Goal: Check status: Check status

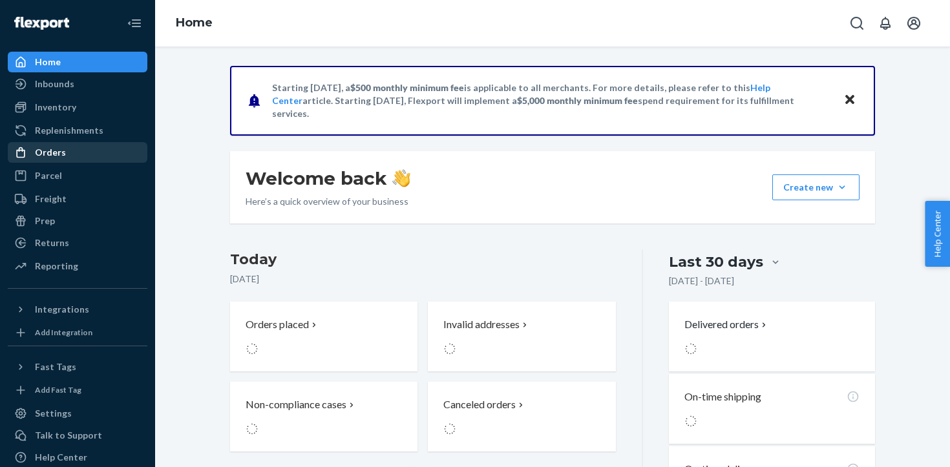
click at [48, 154] on div "Orders" at bounding box center [50, 152] width 31 height 13
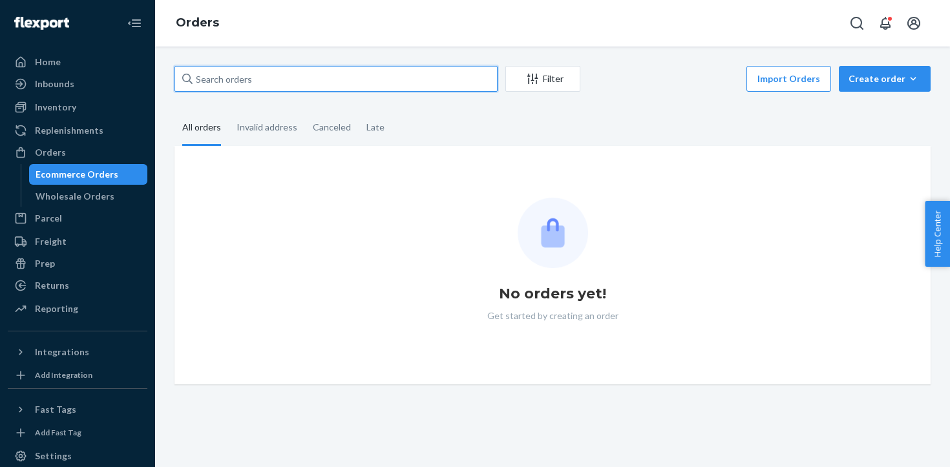
click at [246, 79] on input "text" at bounding box center [335, 79] width 323 height 26
paste input "US25353008"
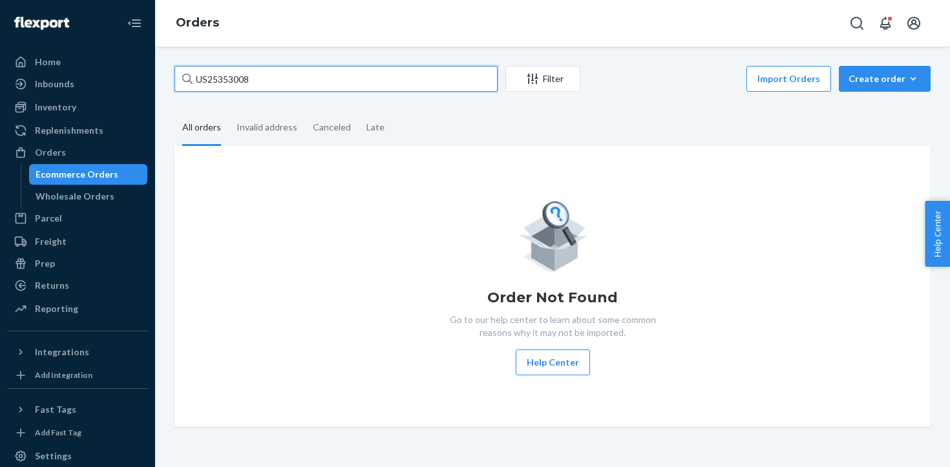
type input "US25353008"
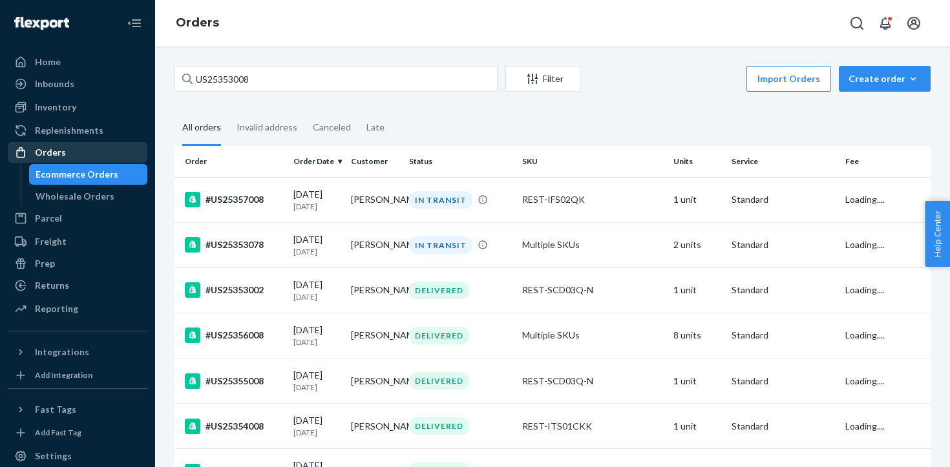
click at [65, 149] on div "Orders" at bounding box center [77, 152] width 137 height 18
click at [45, 151] on div "Orders" at bounding box center [50, 152] width 31 height 13
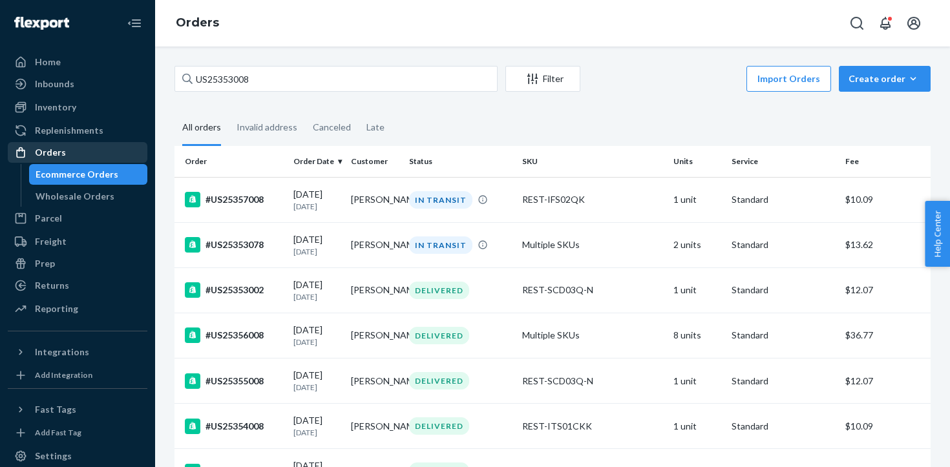
click at [45, 151] on div "Orders" at bounding box center [50, 152] width 31 height 13
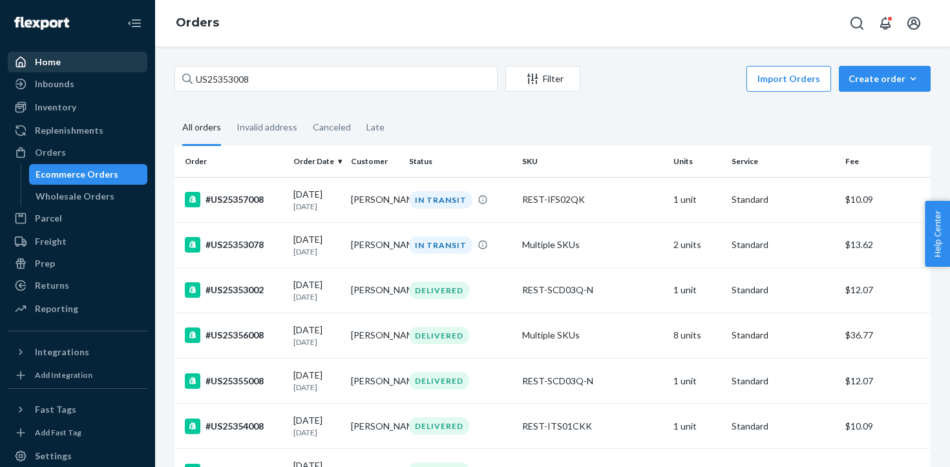
click at [37, 52] on link "Home" at bounding box center [78, 62] width 140 height 21
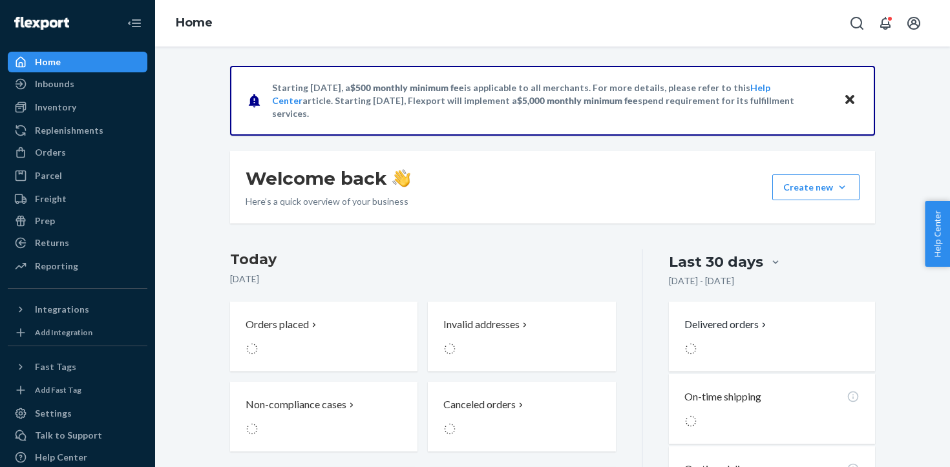
click at [37, 52] on link "Home" at bounding box center [78, 62] width 140 height 21
click at [41, 178] on div "Parcel" at bounding box center [48, 175] width 27 height 13
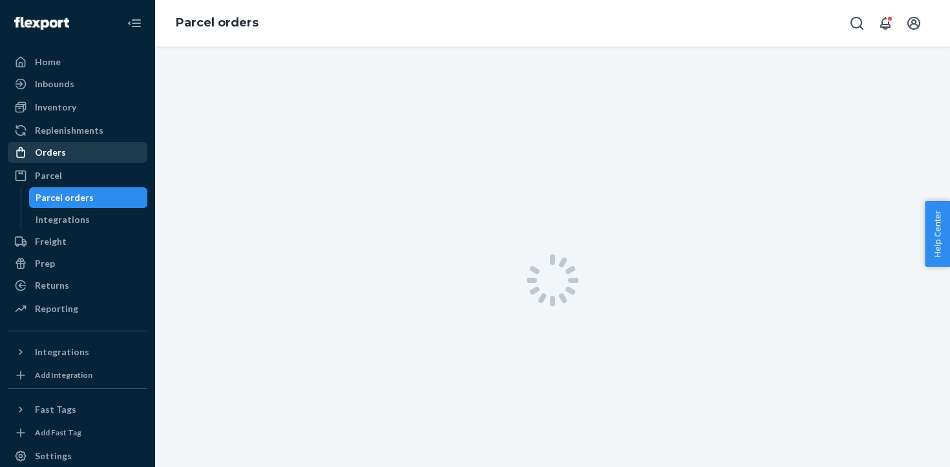
click at [39, 147] on div "Orders" at bounding box center [50, 152] width 31 height 13
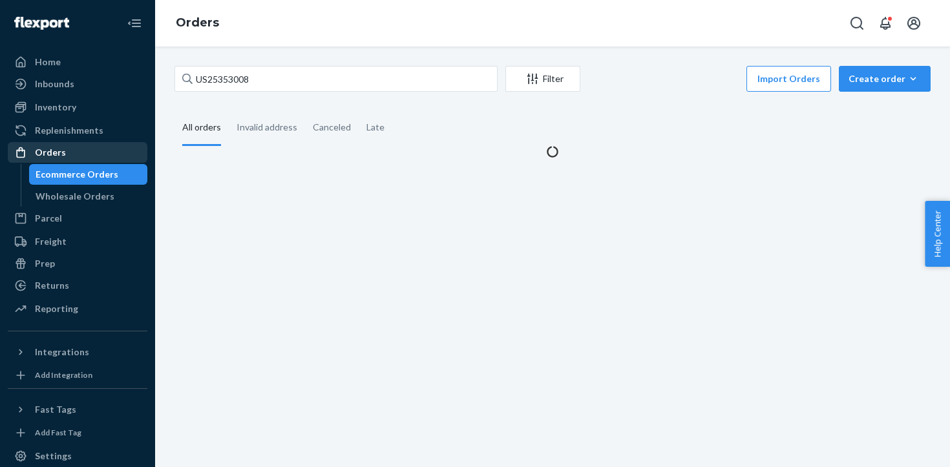
click at [39, 147] on div "Orders" at bounding box center [50, 152] width 31 height 13
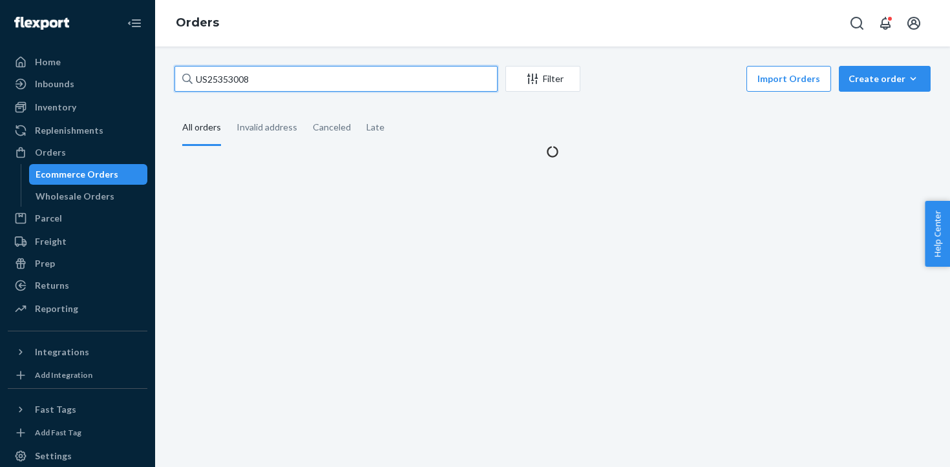
click at [300, 90] on input "US25353008" at bounding box center [335, 79] width 323 height 26
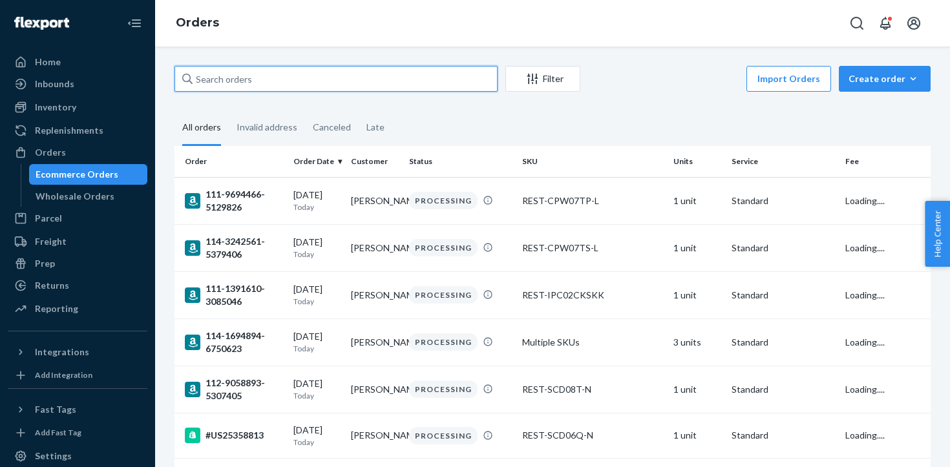
paste input "US25353008"
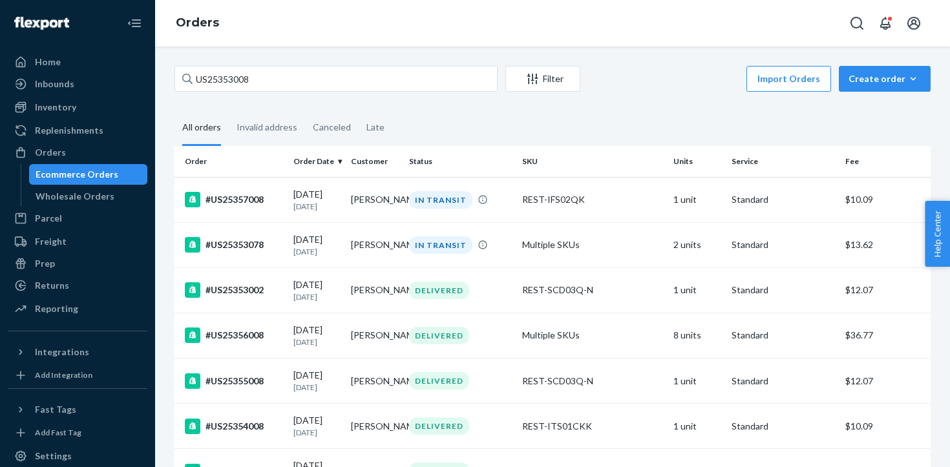
click at [658, 81] on div "Import Orders Create order Ecommerce order Removal order" at bounding box center [759, 80] width 342 height 29
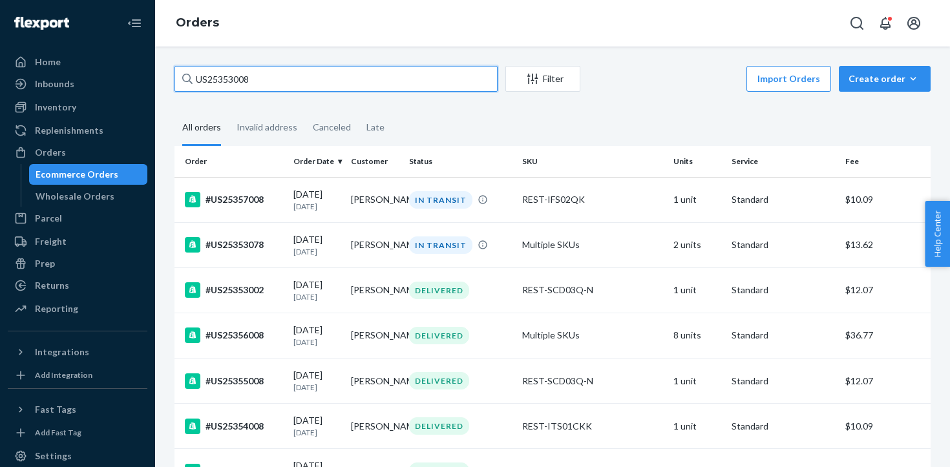
click at [201, 83] on input "US25353008" at bounding box center [335, 79] width 323 height 26
click at [196, 83] on input "US25353008" at bounding box center [335, 79] width 323 height 26
type input "#US25353008"
click at [302, 70] on input "#US25353008" at bounding box center [335, 79] width 323 height 26
click at [302, 71] on input "#US25353008" at bounding box center [335, 79] width 323 height 26
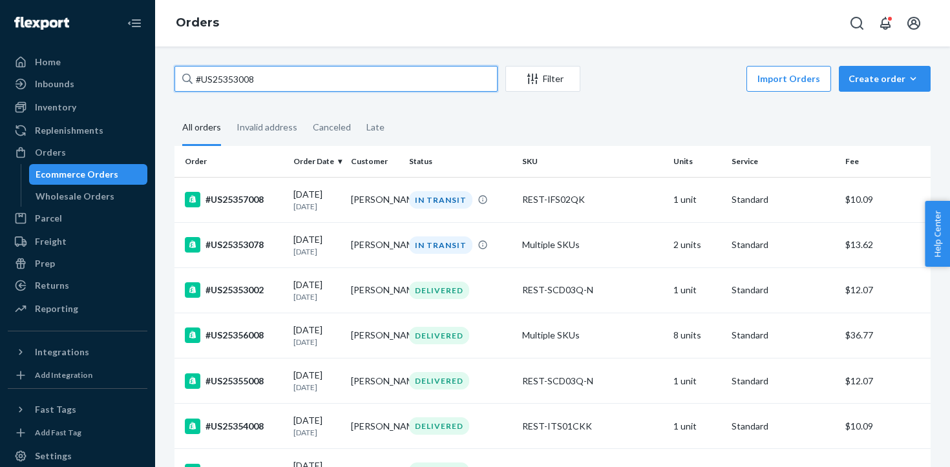
click at [300, 78] on input "#US25353008" at bounding box center [335, 79] width 323 height 26
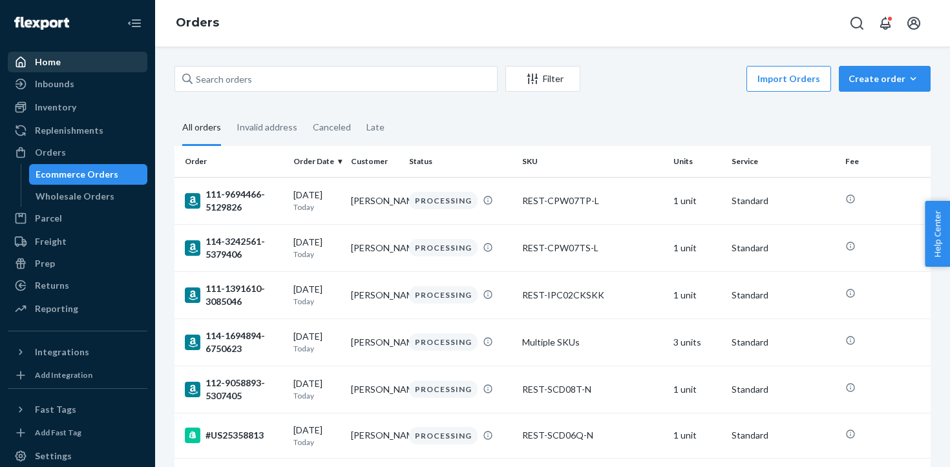
click at [79, 56] on div "Home" at bounding box center [77, 62] width 137 height 18
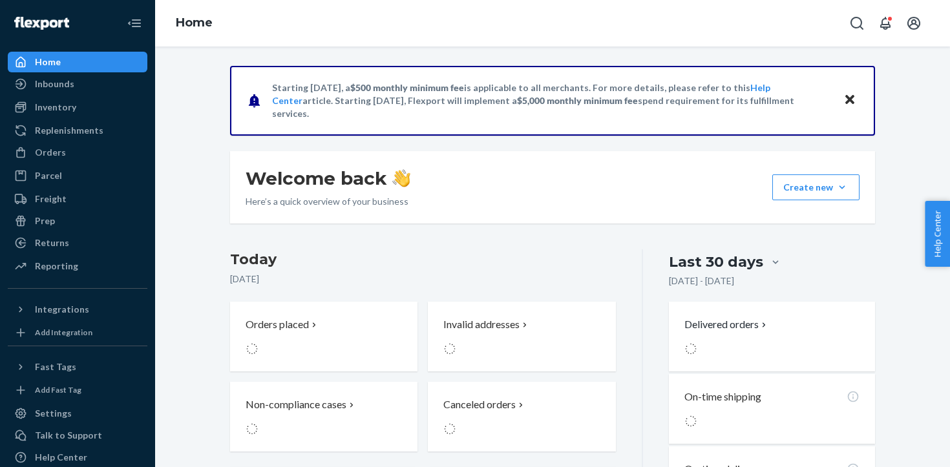
click at [79, 56] on div "Home" at bounding box center [77, 62] width 137 height 18
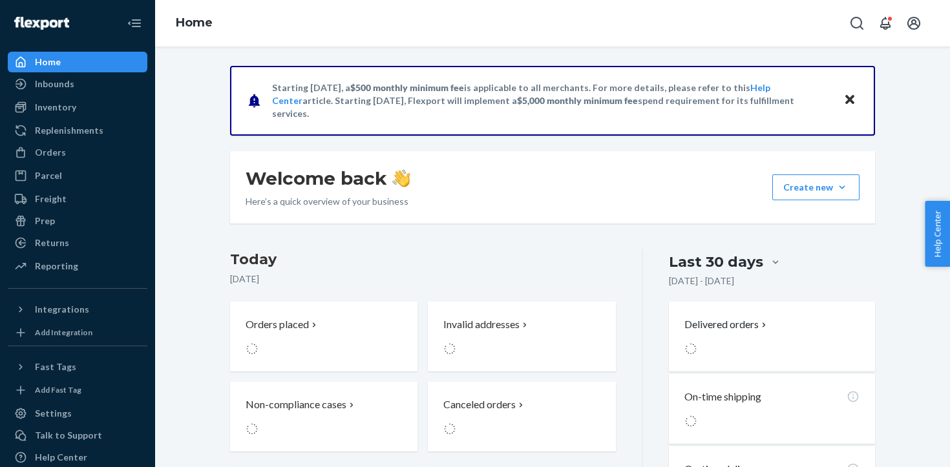
click at [79, 56] on div "Home" at bounding box center [77, 62] width 137 height 18
click at [47, 152] on div "Orders" at bounding box center [50, 152] width 31 height 13
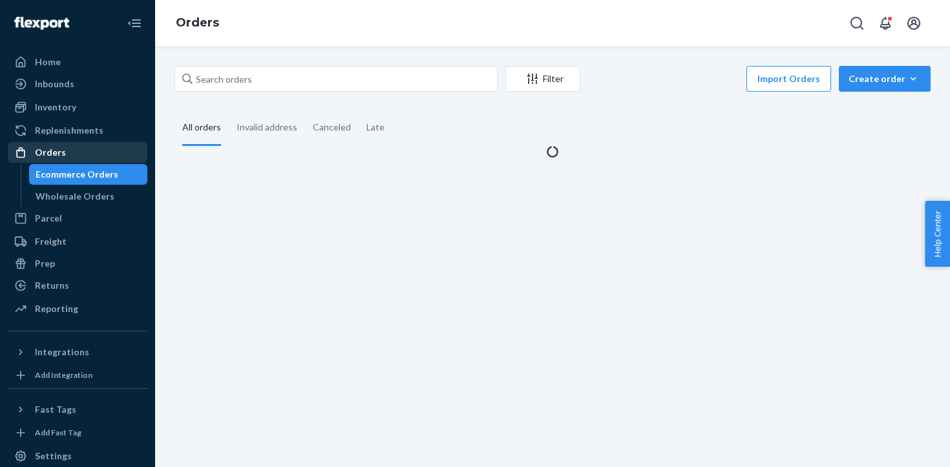
click at [47, 152] on div "Orders" at bounding box center [50, 152] width 31 height 13
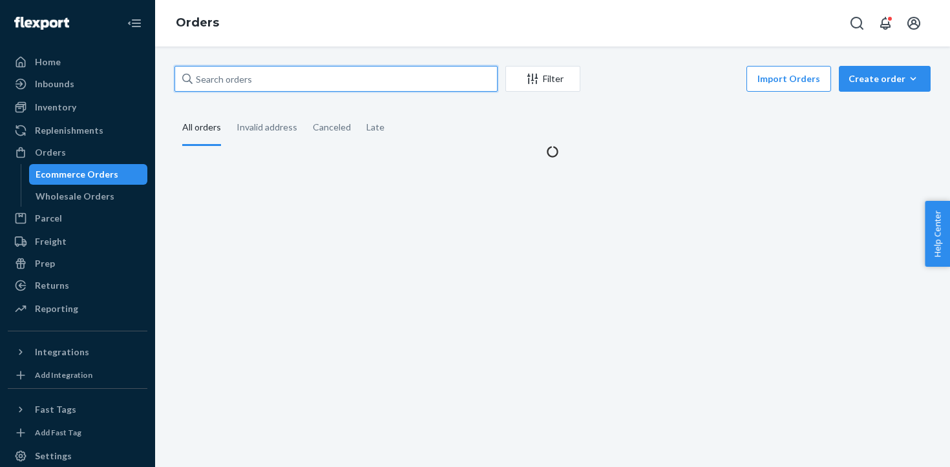
click at [251, 79] on input "text" at bounding box center [335, 79] width 323 height 26
paste input "#US25353008"
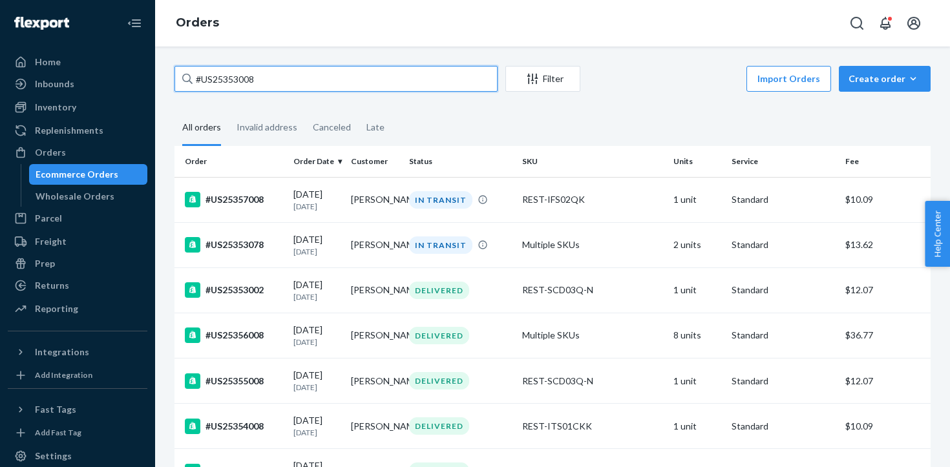
click at [263, 87] on input "#US25353008" at bounding box center [335, 79] width 323 height 26
paste input "[PERSON_NAME]"
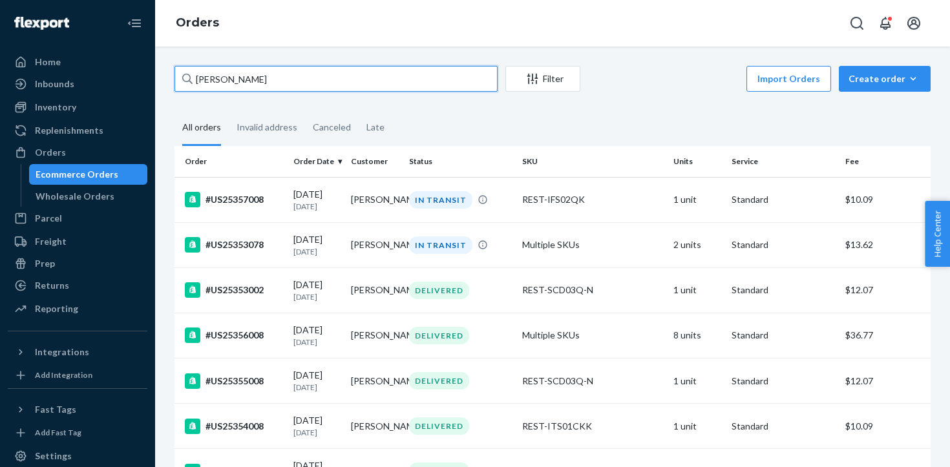
type input "[PERSON_NAME]"
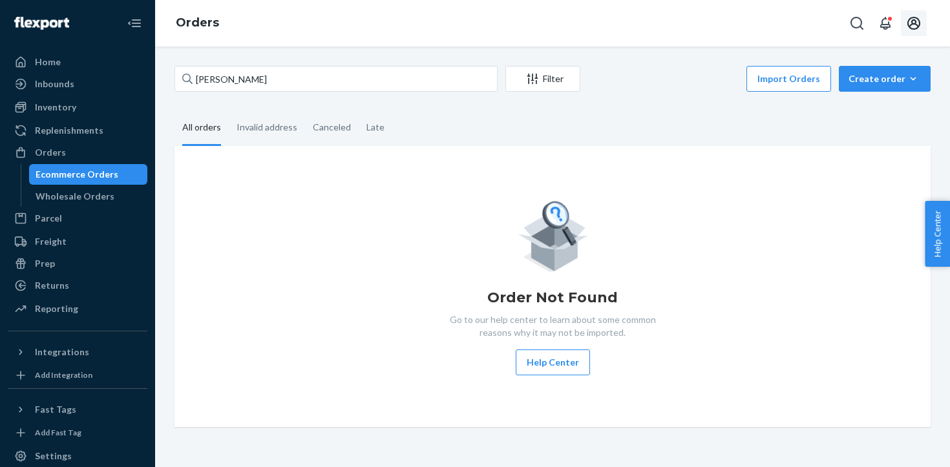
click at [916, 24] on icon "Open account menu" at bounding box center [913, 23] width 13 height 13
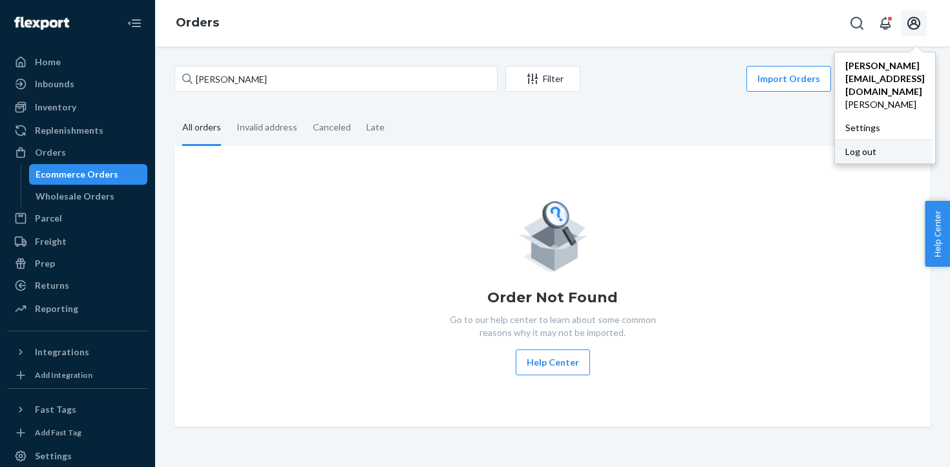
click at [877, 140] on div "Log out" at bounding box center [883, 152] width 97 height 24
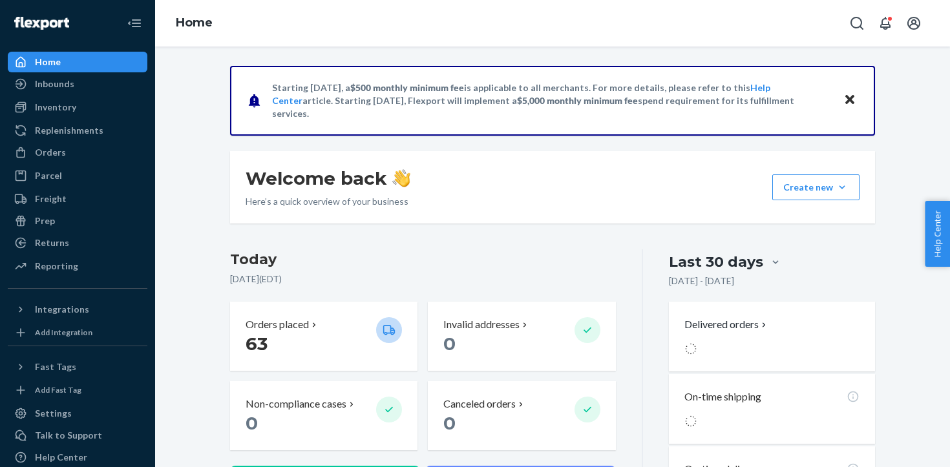
click at [95, 66] on div "Home" at bounding box center [77, 62] width 137 height 18
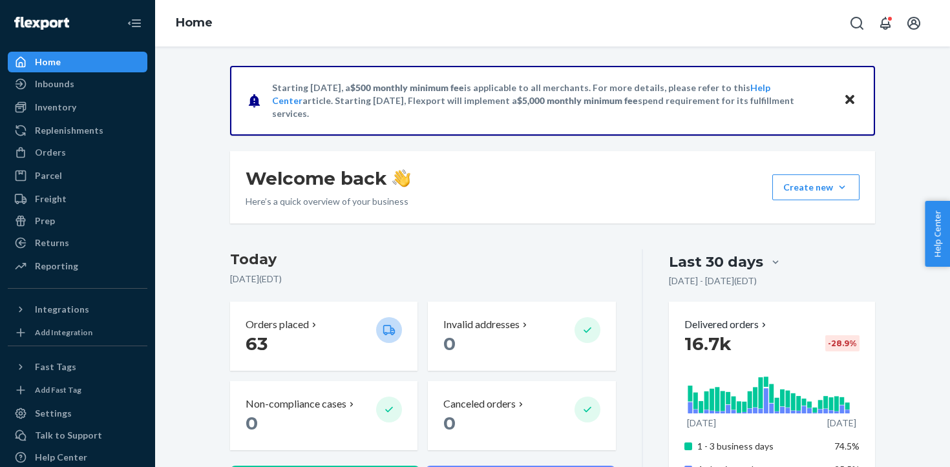
click at [100, 59] on div "Home" at bounding box center [77, 62] width 137 height 18
click at [71, 155] on div "Orders" at bounding box center [77, 152] width 137 height 18
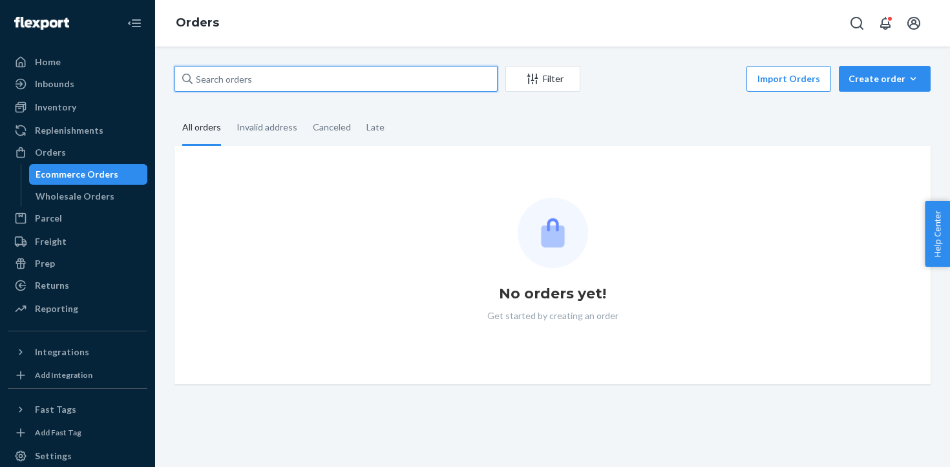
click at [279, 68] on input "text" at bounding box center [335, 79] width 323 height 26
paste input "#US25353008"
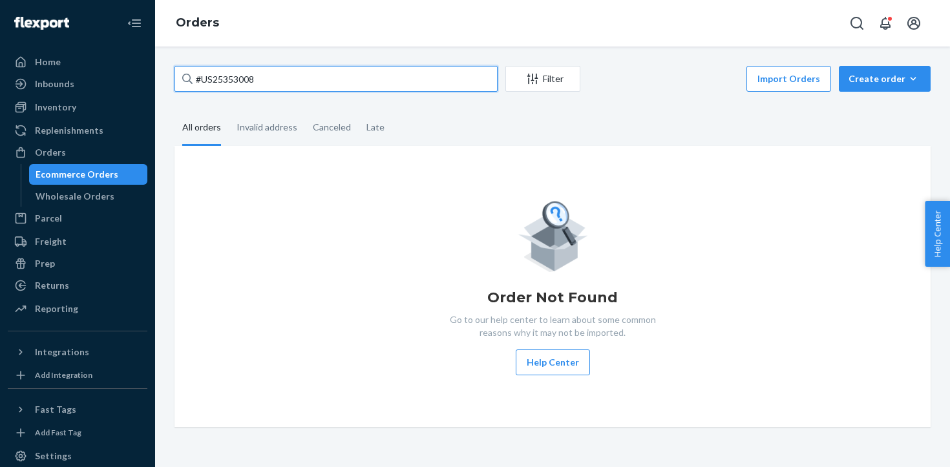
type input "#US25353008"
click at [341, 72] on input "#US25353008" at bounding box center [335, 79] width 323 height 26
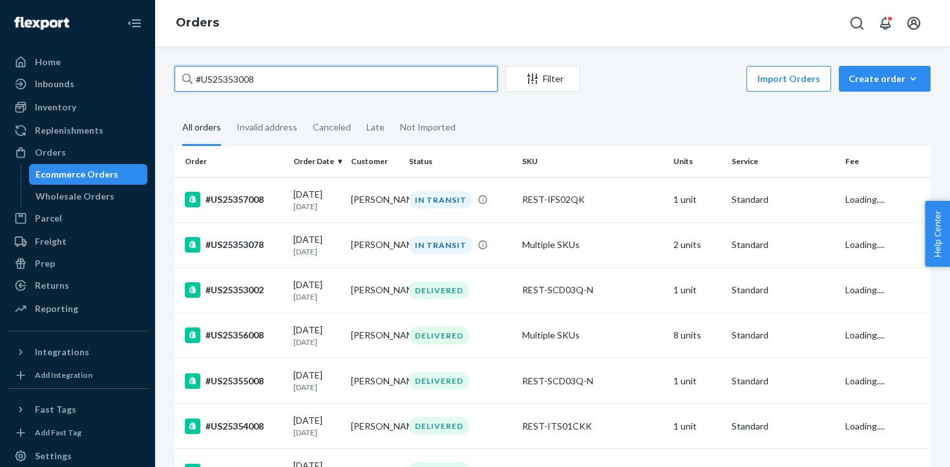
click at [342, 70] on input "#US25353008" at bounding box center [335, 79] width 323 height 26
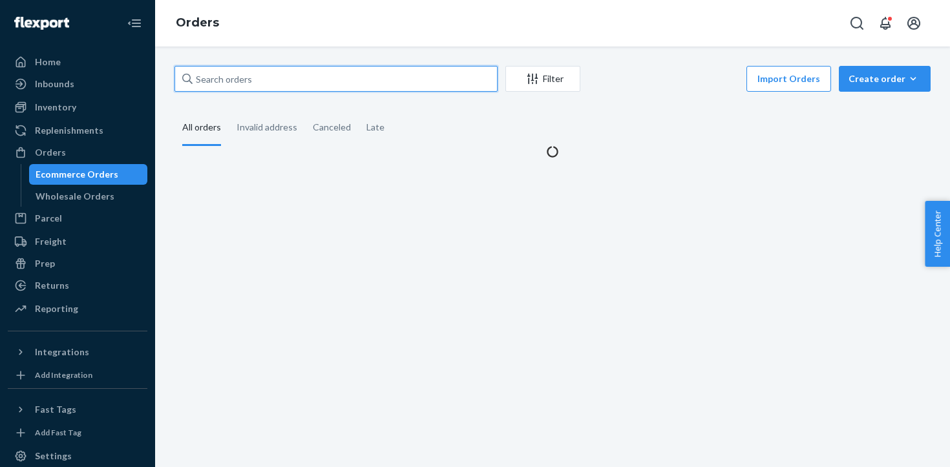
paste input "#US25353008"
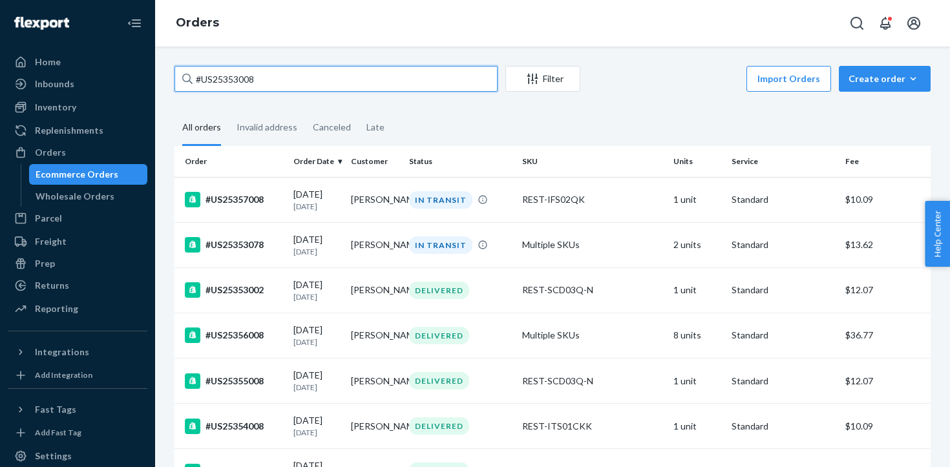
click at [292, 89] on input "#US25353008" at bounding box center [335, 79] width 323 height 26
click at [293, 75] on input "#US25353008" at bounding box center [335, 79] width 323 height 26
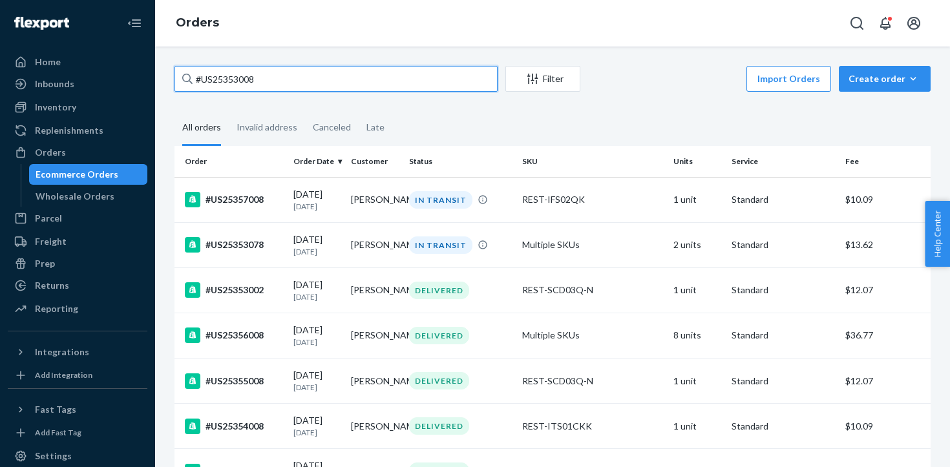
paste input "-F1"
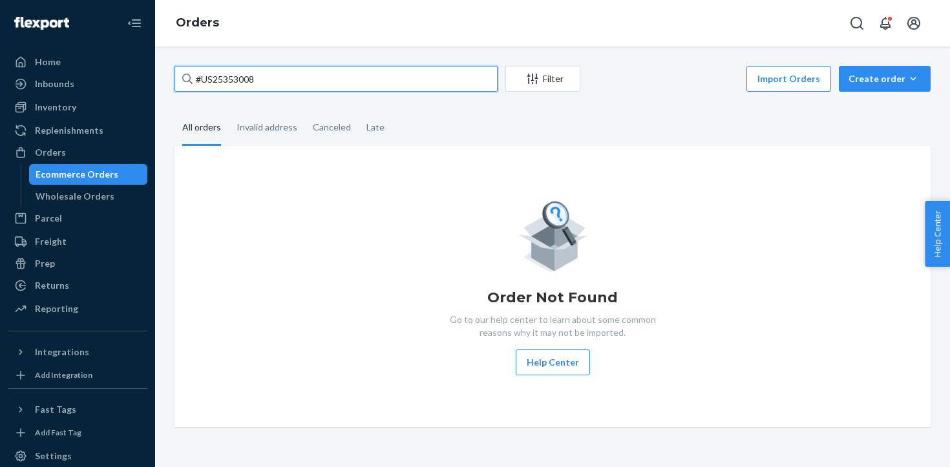
type input "#US25353008"
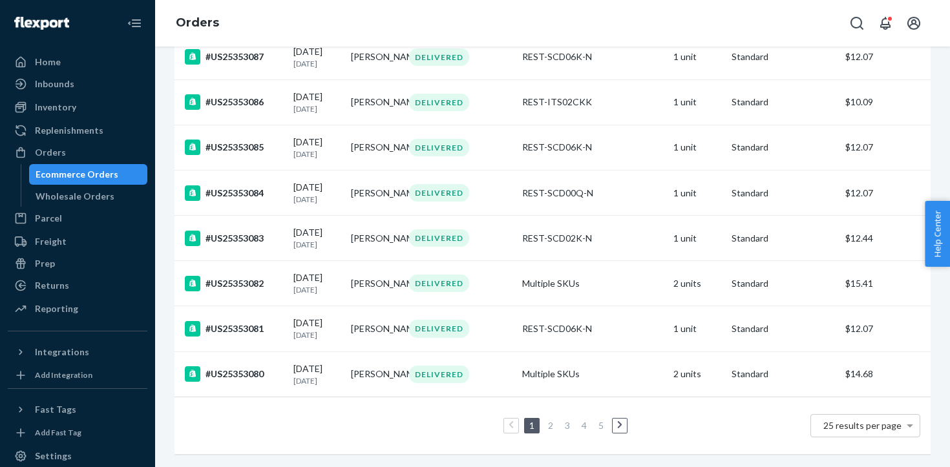
scroll to position [952, 0]
click at [548, 431] on link "2" at bounding box center [550, 425] width 10 height 11
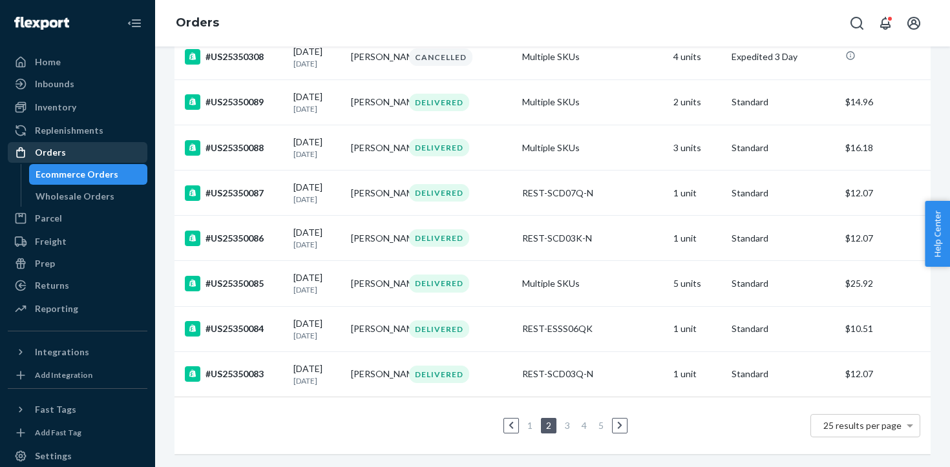
click at [35, 156] on div "Orders" at bounding box center [50, 152] width 31 height 13
click at [53, 145] on div "Orders" at bounding box center [77, 152] width 137 height 18
click at [53, 146] on div "Orders" at bounding box center [50, 152] width 31 height 13
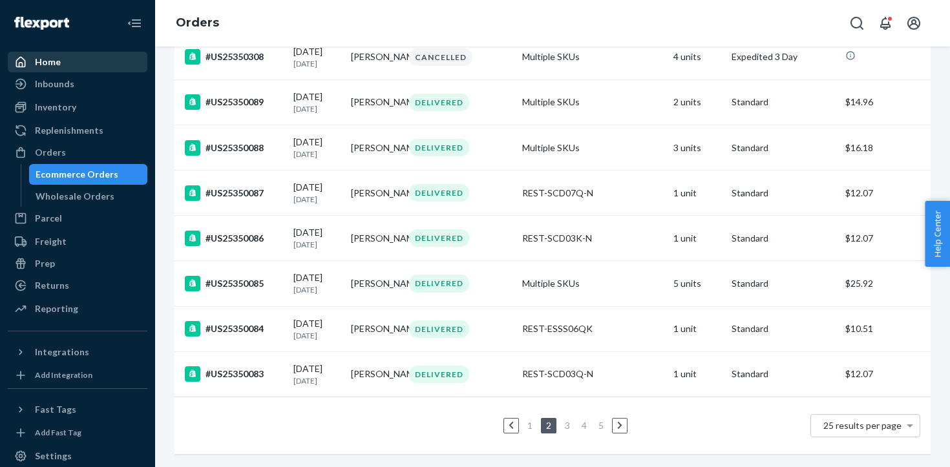
click at [70, 65] on div "Home" at bounding box center [77, 62] width 137 height 18
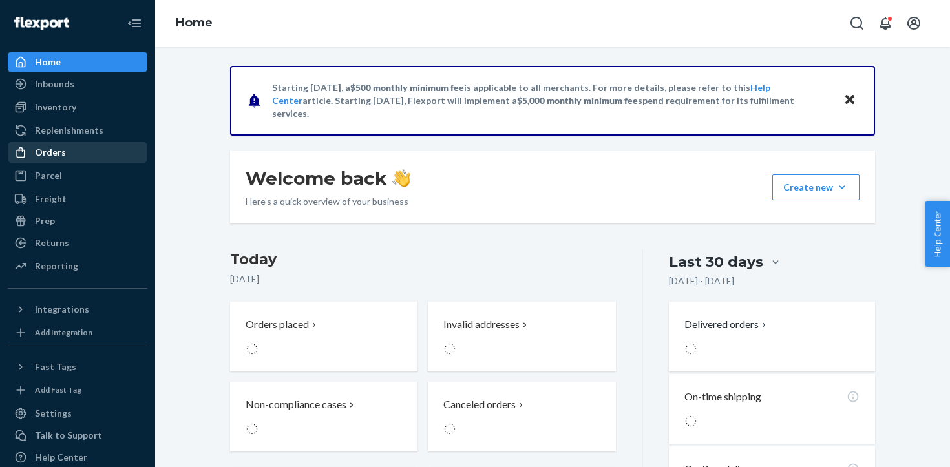
click at [63, 150] on div "Orders" at bounding box center [77, 152] width 137 height 18
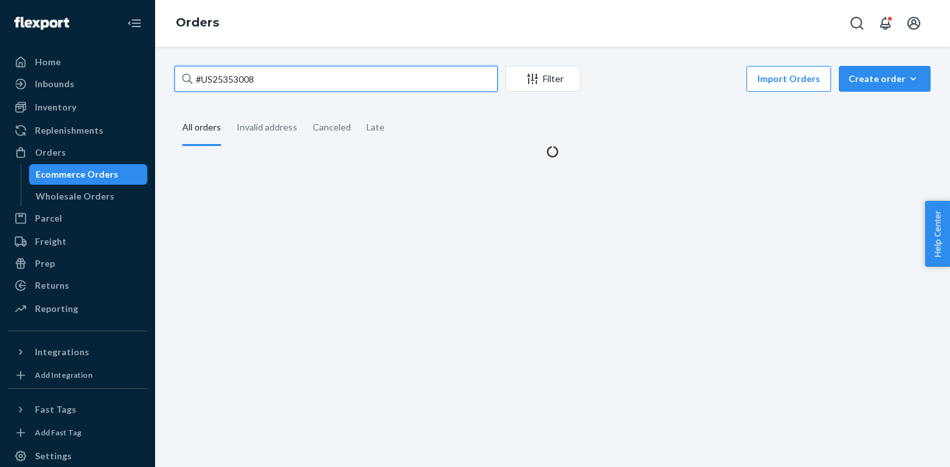
click at [324, 72] on input "#US25353008" at bounding box center [335, 79] width 323 height 26
click at [326, 73] on input "#US25353008" at bounding box center [335, 79] width 323 height 26
paste input "Receipt #4-1005"
type input "Receipt #4-1005"
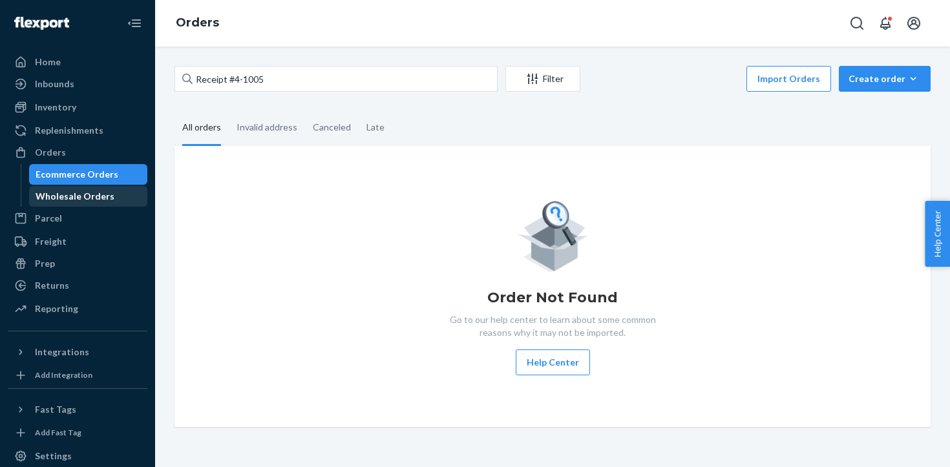
click at [85, 200] on div "Wholesale Orders" at bounding box center [75, 196] width 79 height 13
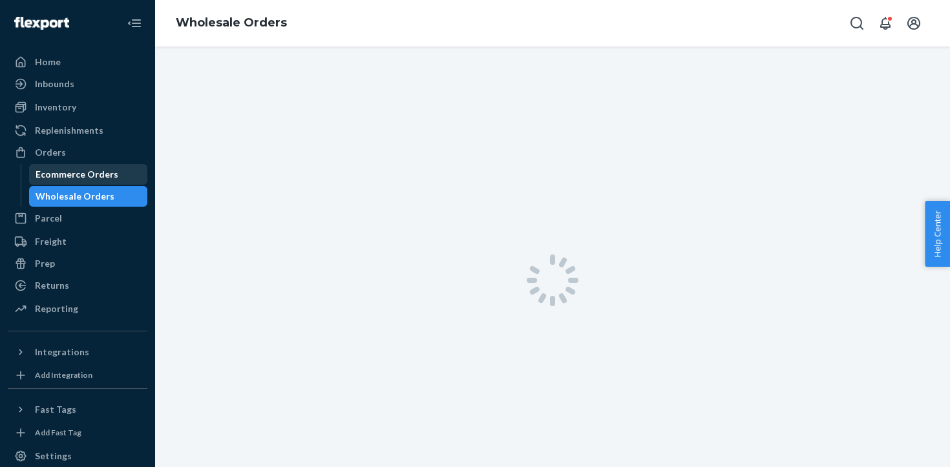
click at [83, 174] on div "Ecommerce Orders" at bounding box center [77, 174] width 83 height 13
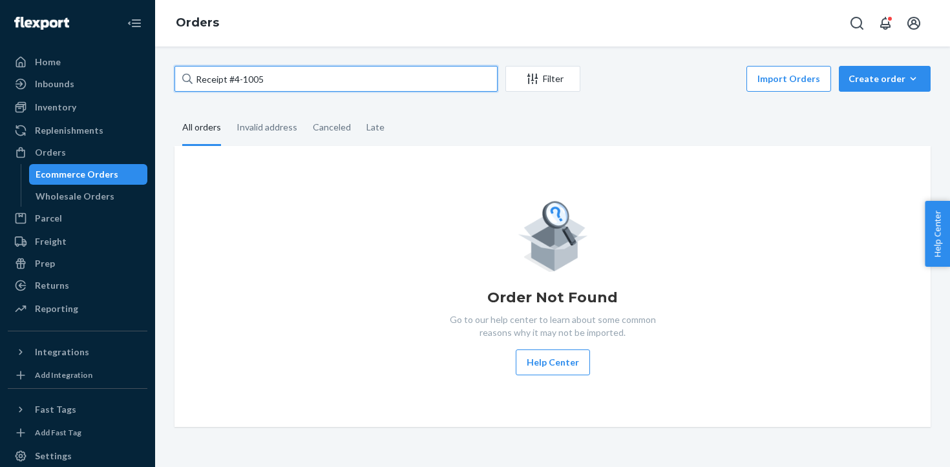
click at [214, 70] on input "Receipt #4-1005" at bounding box center [335, 79] width 323 height 26
paste input "US25353008"
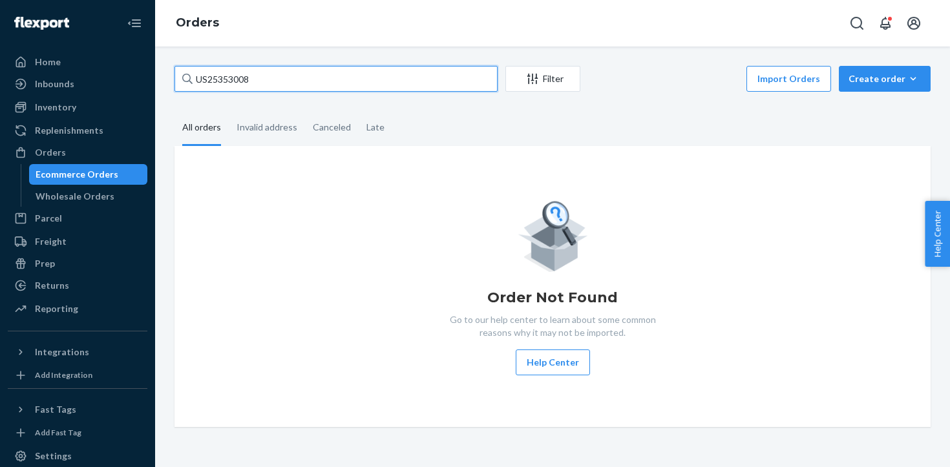
type input "US25353008"
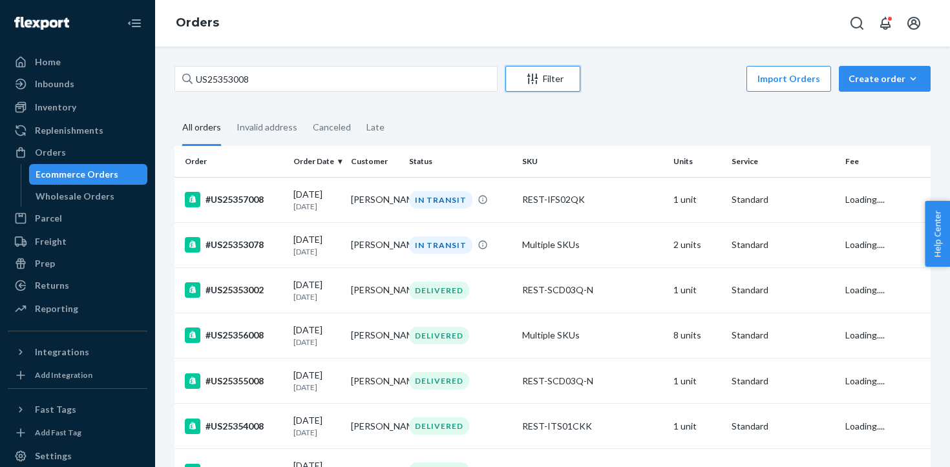
click at [558, 83] on div "Filter" at bounding box center [543, 78] width 74 height 13
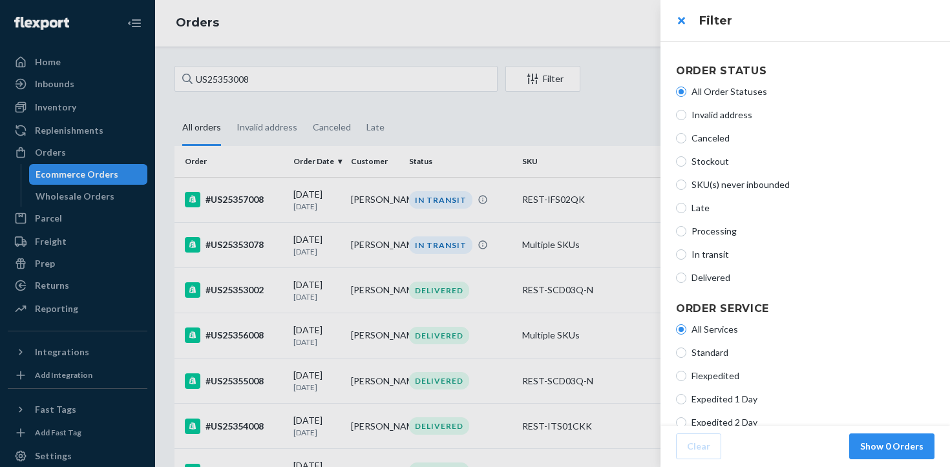
click at [503, 138] on div at bounding box center [475, 233] width 950 height 467
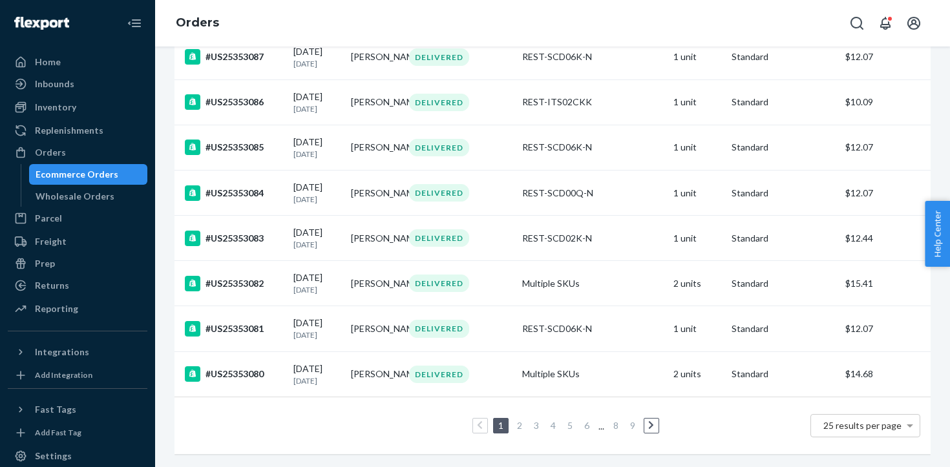
scroll to position [963, 0]
click at [514, 421] on link "2" at bounding box center [519, 425] width 10 height 11
click at [541, 422] on li "3" at bounding box center [536, 426] width 12 height 16
click at [538, 428] on link "3" at bounding box center [536, 425] width 10 height 11
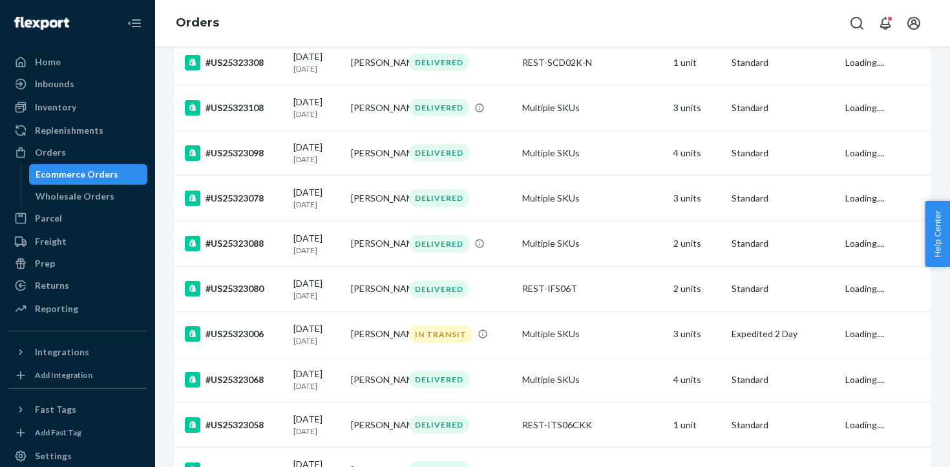
scroll to position [957, 0]
